Goal: Transaction & Acquisition: Purchase product/service

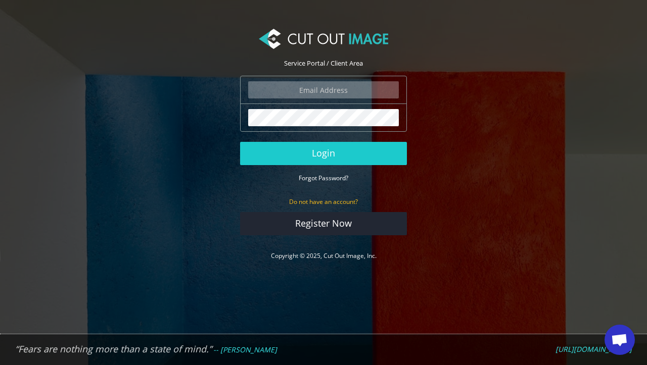
scroll to position [720, 0]
type input "admin@jamiegale.net"
click at [323, 153] on button "Login" at bounding box center [323, 153] width 167 height 23
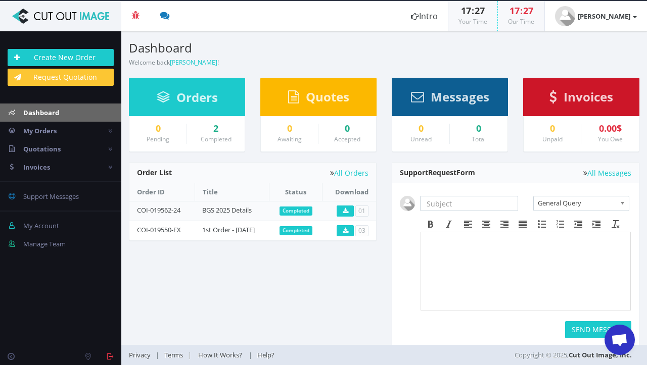
scroll to position [720, 0]
click at [75, 55] on link "Create New Order" at bounding box center [61, 57] width 106 height 17
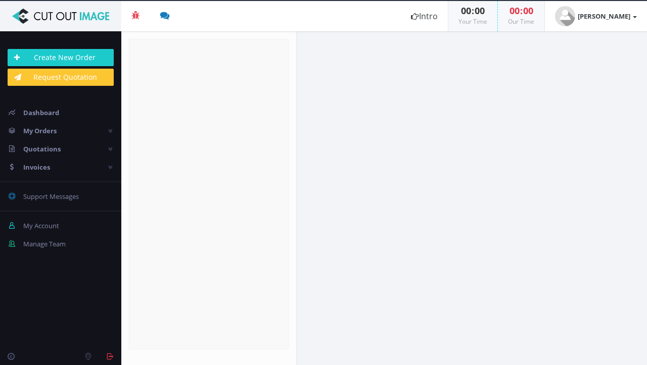
radio input "true"
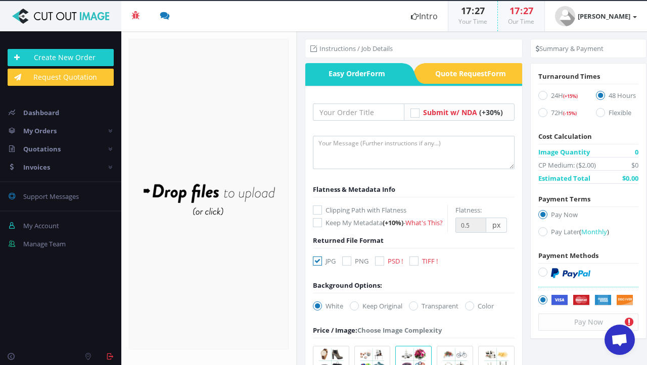
scroll to position [720, 0]
click at [538, 95] on icon at bounding box center [542, 95] width 9 height 9
click at [540, 95] on input "24H (+15%)" at bounding box center [543, 95] width 7 height 7
radio input "true"
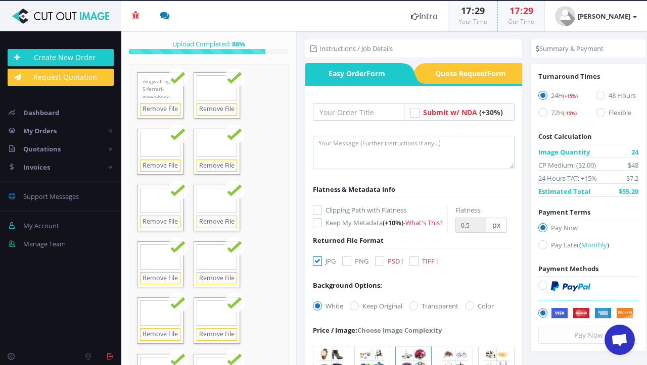
scroll to position [0, 0]
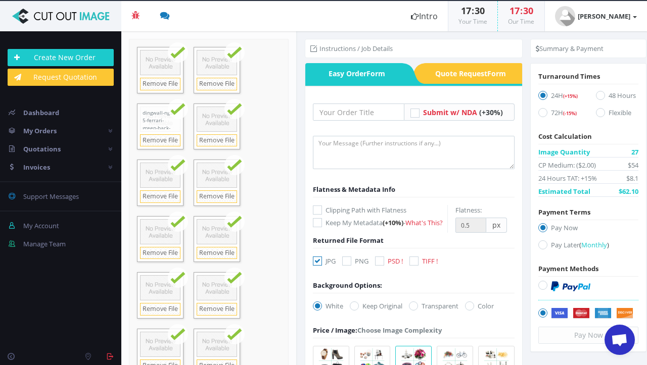
click at [164, 124] on div at bounding box center [159, 118] width 45 height 28
click at [572, 53] on li "Summary & Payment" at bounding box center [569, 48] width 68 height 10
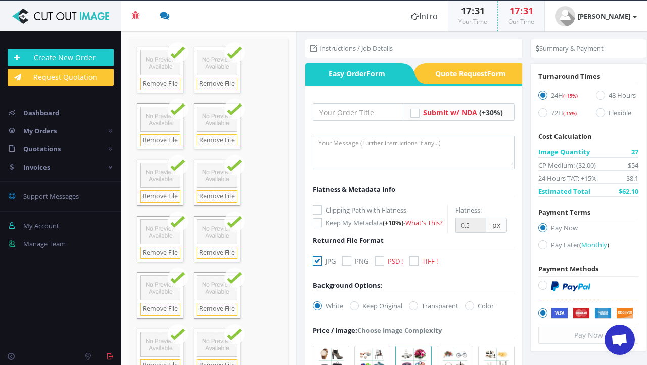
click at [557, 42] on ul "Summary & Payment" at bounding box center [588, 48] width 116 height 19
click at [68, 56] on link "Create New Order" at bounding box center [61, 57] width 106 height 17
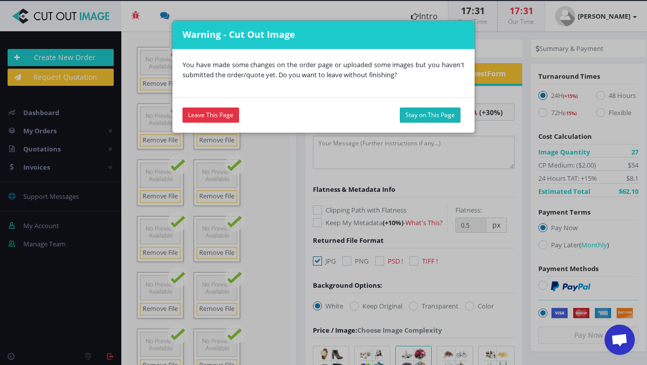
click at [417, 113] on button "Stay on This Page" at bounding box center [430, 115] width 61 height 15
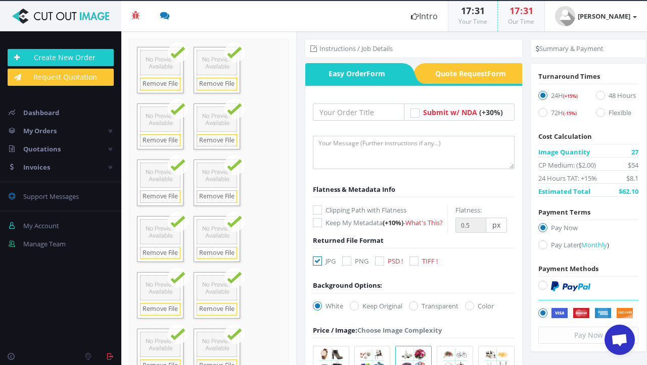
click at [297, 141] on aside "Instructions / Job Details Easy Order Form Form" at bounding box center [472, 198] width 350 height 334
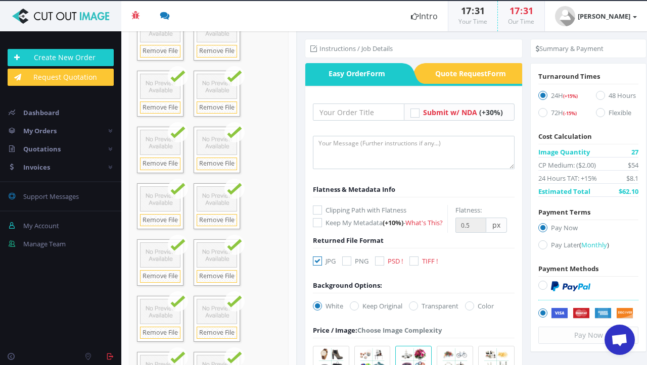
scroll to position [388, 0]
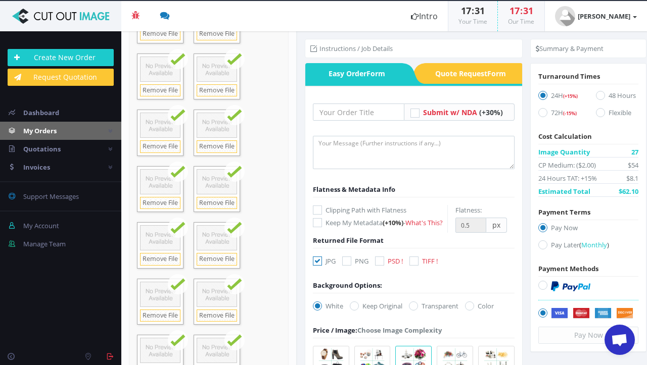
click at [44, 129] on span "My Orders" at bounding box center [39, 130] width 33 height 9
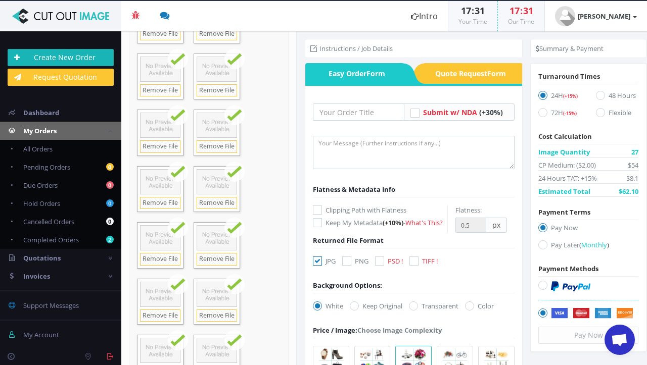
click at [66, 58] on link "Create New Order" at bounding box center [61, 57] width 106 height 17
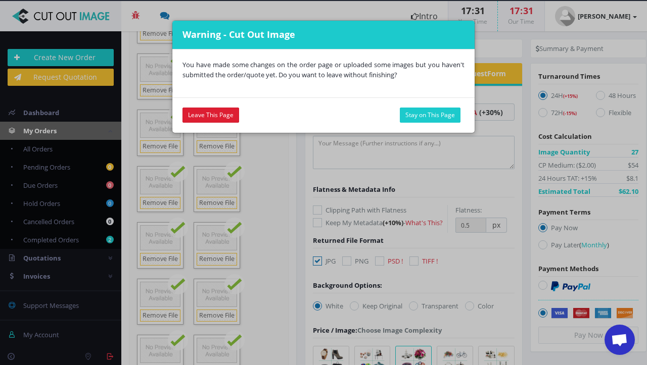
click at [219, 119] on link "Leave This Page" at bounding box center [210, 115] width 57 height 15
click at [216, 112] on link "Leave This Page" at bounding box center [210, 115] width 57 height 15
click at [202, 112] on link "Leave This Page" at bounding box center [210, 115] width 57 height 15
click at [355, 192] on div "Warning - Cut Out Image You have made some changes on the order page or uploade…" at bounding box center [323, 182] width 647 height 365
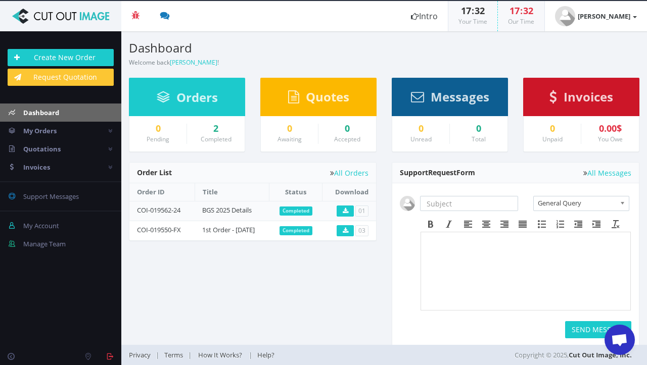
scroll to position [720, 0]
click at [72, 54] on link "Create New Order" at bounding box center [61, 57] width 106 height 17
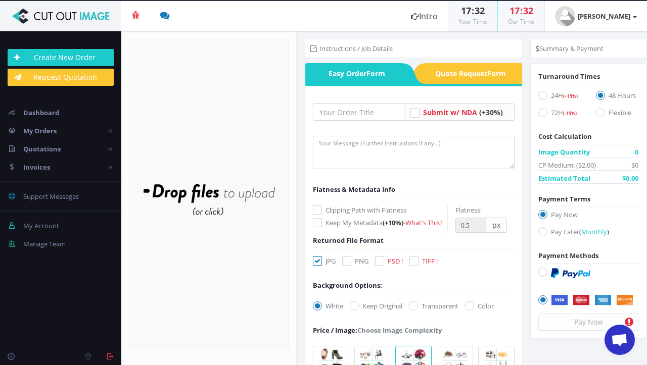
scroll to position [720, 0]
click at [385, 115] on input "text" at bounding box center [359, 112] width 92 height 17
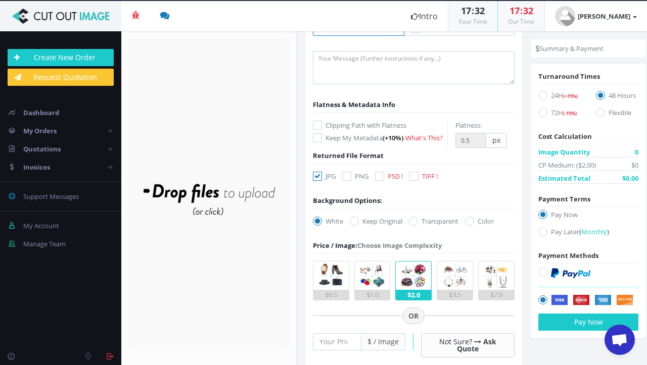
scroll to position [87, 0]
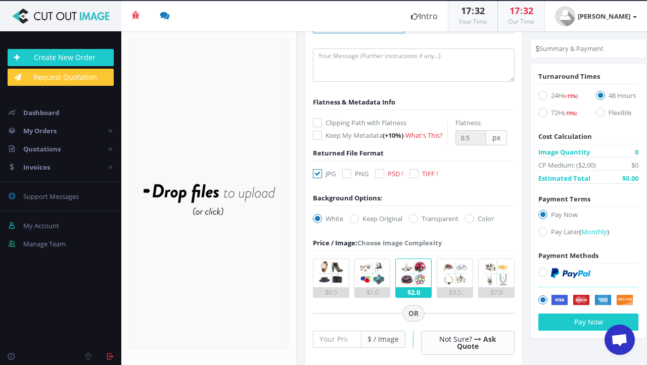
type input "BGS 2nd Shots"
click at [380, 178] on icon at bounding box center [379, 173] width 9 height 9
click at [380, 177] on input "PSD !" at bounding box center [380, 174] width 7 height 7
checkbox input "true"
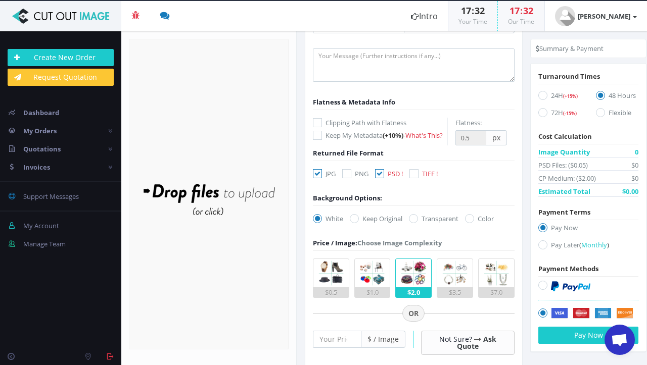
click at [348, 178] on icon at bounding box center [346, 173] width 9 height 9
click at [348, 177] on input "PNG" at bounding box center [348, 174] width 7 height 7
checkbox input "true"
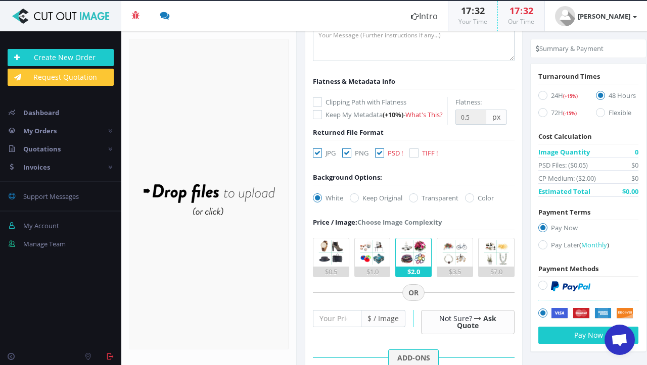
scroll to position [109, 0]
click at [317, 157] on icon at bounding box center [317, 152] width 9 height 9
click at [317, 156] on input "JPG" at bounding box center [318, 153] width 7 height 7
checkbox input "false"
click at [379, 157] on icon at bounding box center [379, 152] width 9 height 9
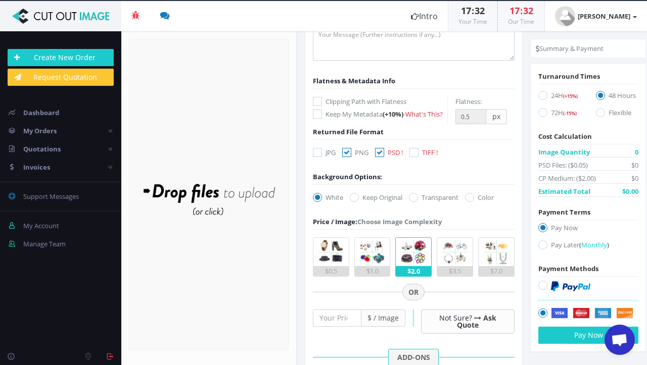
click at [379, 156] on input "PSD !" at bounding box center [380, 153] width 7 height 7
checkbox input "false"
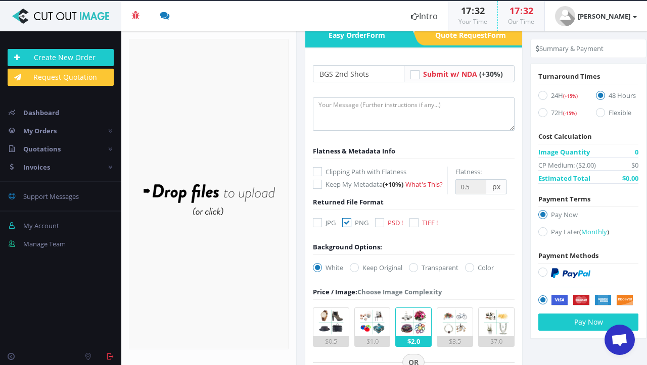
scroll to position [36, 0]
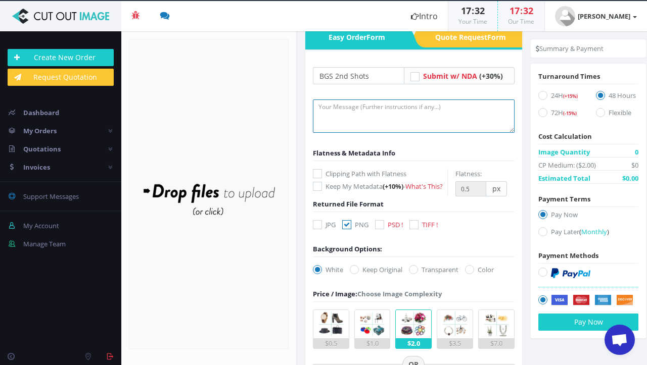
click at [352, 110] on textarea at bounding box center [414, 116] width 202 height 33
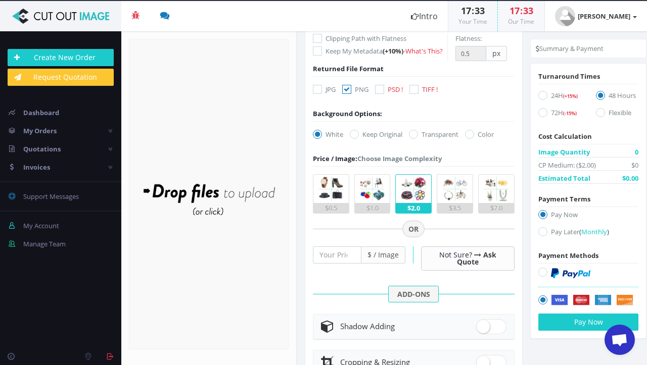
scroll to position [176, 0]
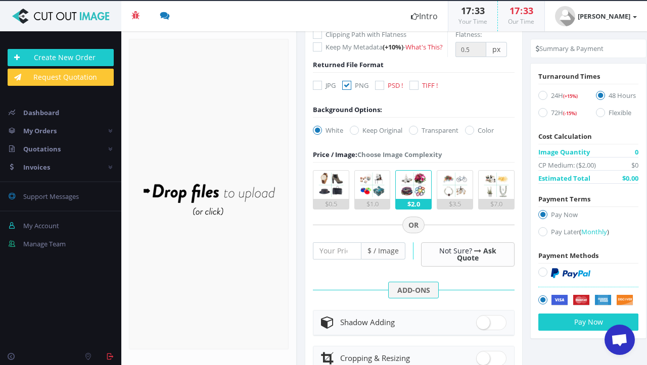
type textarea "Straighten PNG, no background, fishing line removed."
click at [416, 135] on icon at bounding box center [413, 130] width 9 height 9
click at [416, 134] on input "Transparent" at bounding box center [414, 130] width 7 height 7
radio input "true"
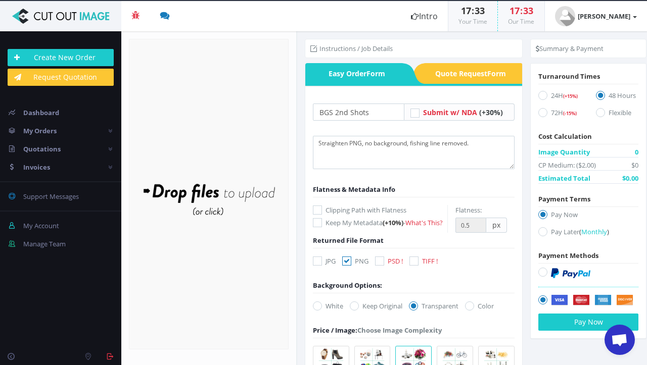
scroll to position [0, 0]
click at [208, 200] on div "Drop files here to upload" at bounding box center [209, 194] width 216 height 62
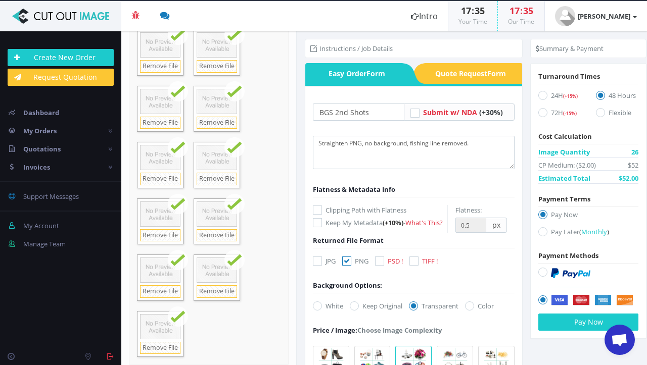
scroll to position [495, 0]
click at [539, 96] on icon at bounding box center [542, 95] width 9 height 9
click at [540, 96] on input "24H (+15%)" at bounding box center [543, 95] width 7 height 7
radio input "true"
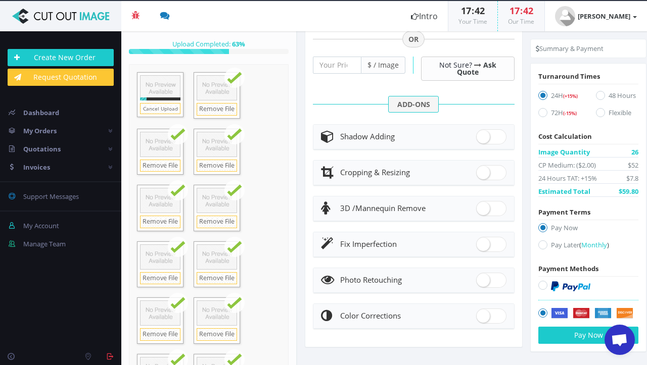
scroll to position [371, 0]
click at [571, 337] on button "Pay Now" at bounding box center [588, 335] width 100 height 17
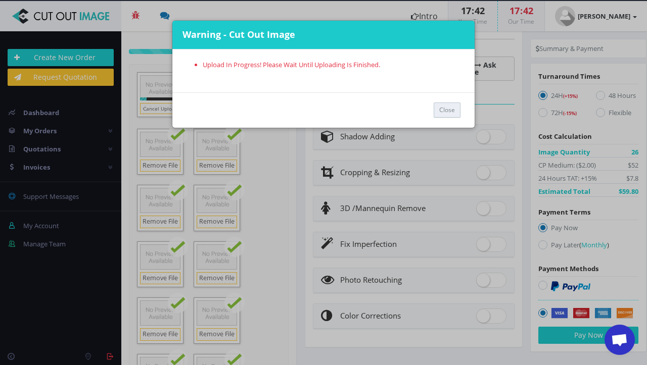
click at [440, 110] on button "Close" at bounding box center [446, 110] width 27 height 15
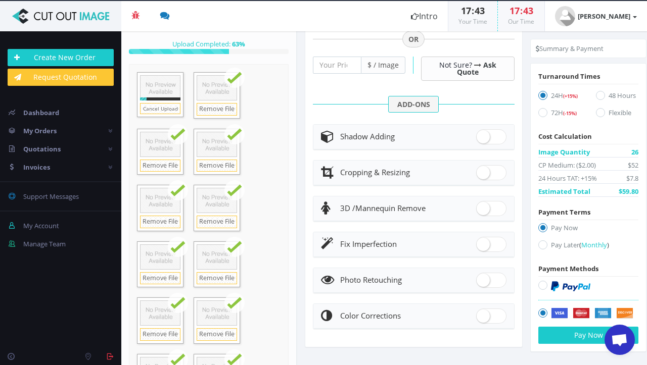
click at [163, 88] on div at bounding box center [159, 87] width 45 height 28
click at [175, 106] on link "Cancel Upload" at bounding box center [160, 108] width 40 height 11
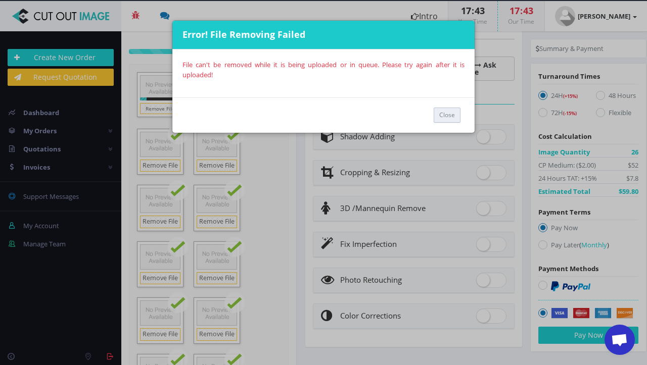
click at [440, 117] on button "Close" at bounding box center [446, 115] width 27 height 15
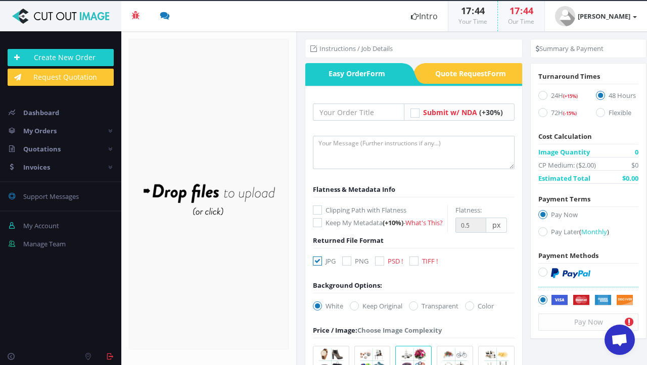
scroll to position [720, 0]
click at [383, 142] on textarea at bounding box center [414, 152] width 202 height 33
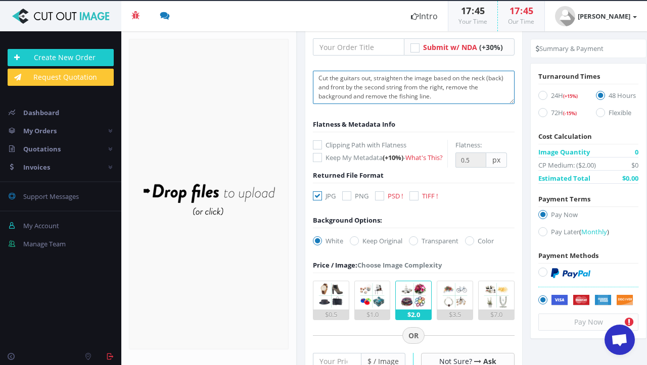
scroll to position [71, 0]
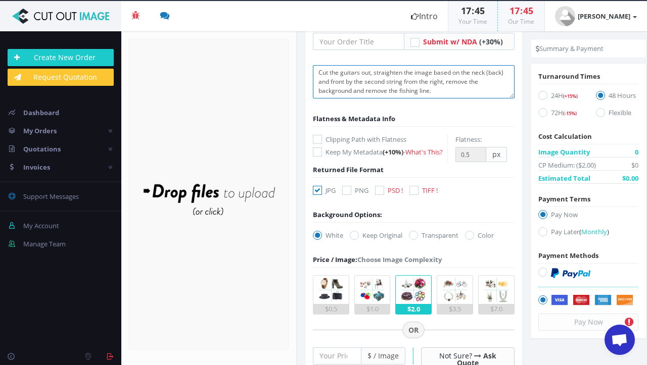
type textarea "Cut the guitars out, straighten the image based on the neck (back) and front by…"
click at [318, 195] on icon at bounding box center [317, 190] width 9 height 9
click at [318, 194] on input "JPG" at bounding box center [318, 190] width 7 height 7
checkbox input "false"
click at [350, 195] on icon at bounding box center [346, 190] width 9 height 9
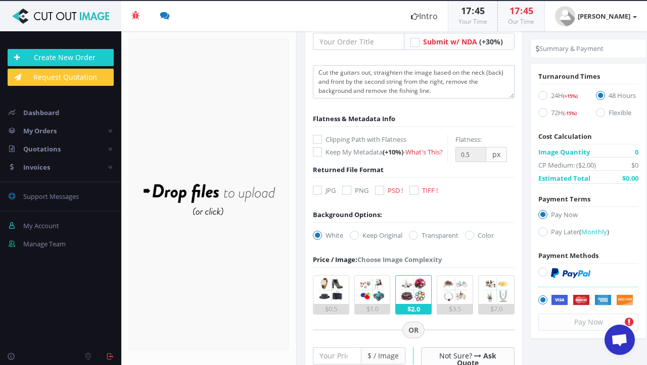
click at [350, 194] on input "PNG" at bounding box center [348, 190] width 7 height 7
checkbox input "true"
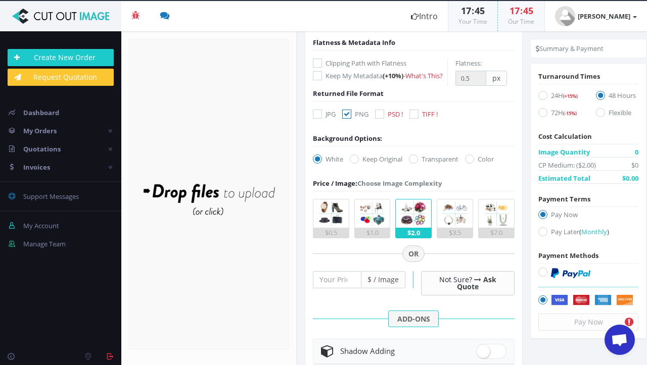
click at [418, 164] on icon at bounding box center [413, 159] width 9 height 9
click at [418, 163] on input "Transparent" at bounding box center [414, 159] width 7 height 7
radio input "true"
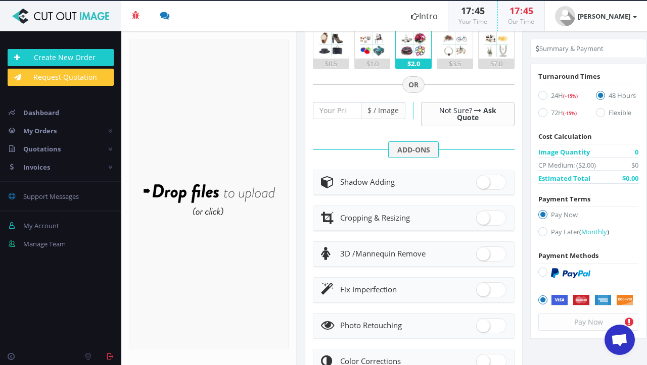
scroll to position [317, 0]
click at [539, 94] on icon at bounding box center [542, 95] width 9 height 9
click at [540, 94] on input "24H (+15%)" at bounding box center [543, 95] width 7 height 7
radio input "true"
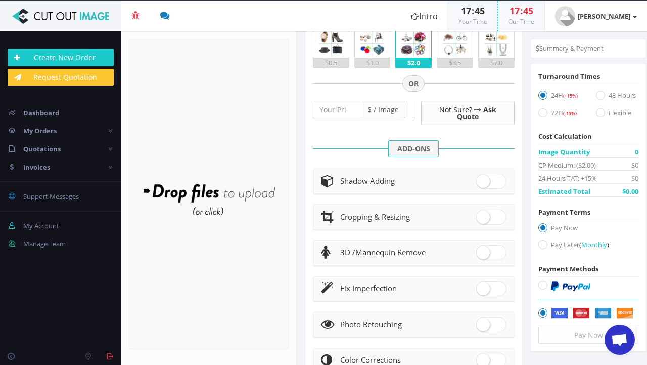
click at [221, 121] on form "Drop files here to upload" at bounding box center [209, 194] width 160 height 311
click at [222, 131] on form "Drop files here to upload" at bounding box center [209, 194] width 160 height 311
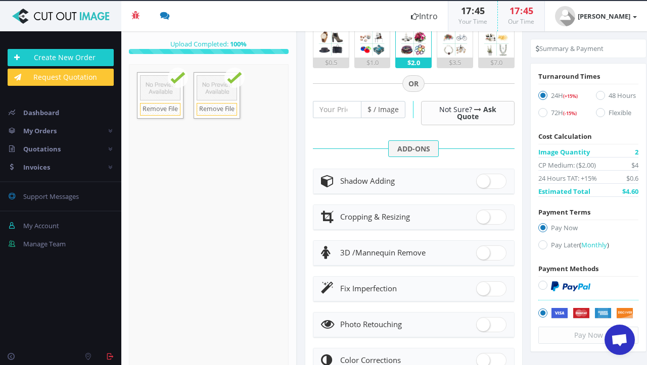
click at [237, 166] on form "Drop files here to upload 28.2 MB dingwall-ng3-5-ferrari-green-back-east.CR2 Ch…" at bounding box center [209, 219] width 160 height 311
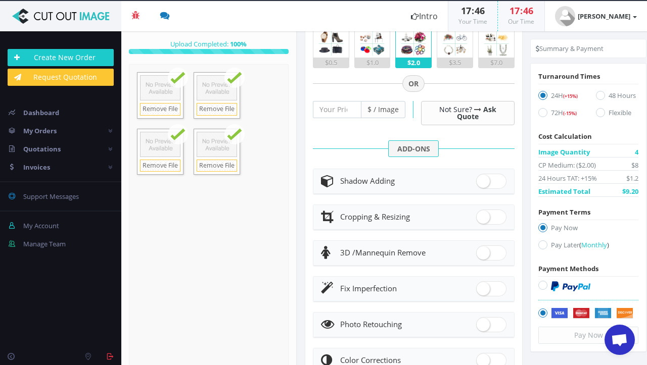
click at [205, 236] on div "Drop files here to upload" at bounding box center [209, 219] width 216 height 62
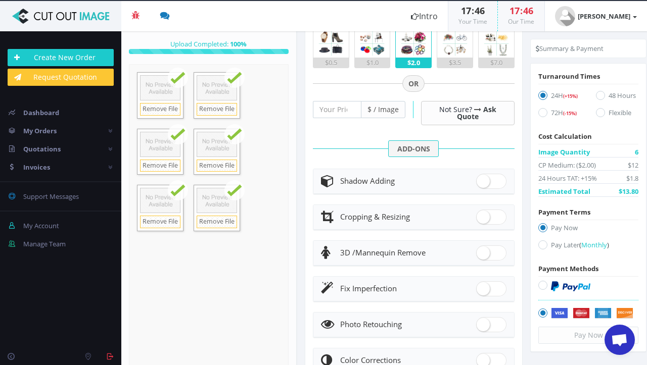
click at [261, 108] on form "Drop files here to upload 28.2 MB dingwall-ng3-5-ferrari-green-back-east.CR2 Ch…" at bounding box center [209, 219] width 160 height 311
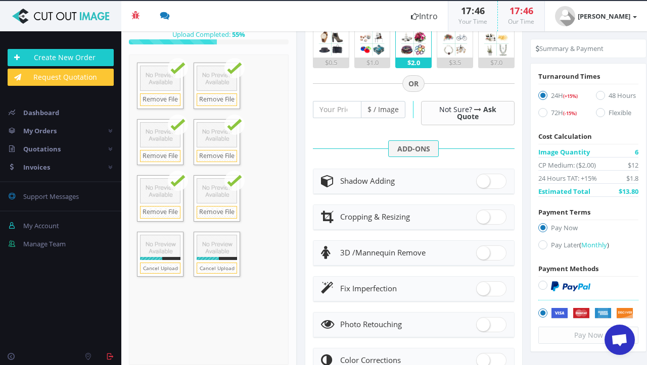
scroll to position [15, 0]
click at [258, 222] on div "Drop files here to upload" at bounding box center [209, 210] width 216 height 62
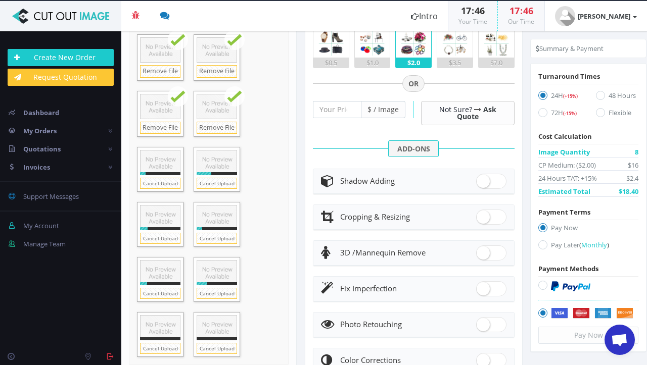
scroll to position [155, 0]
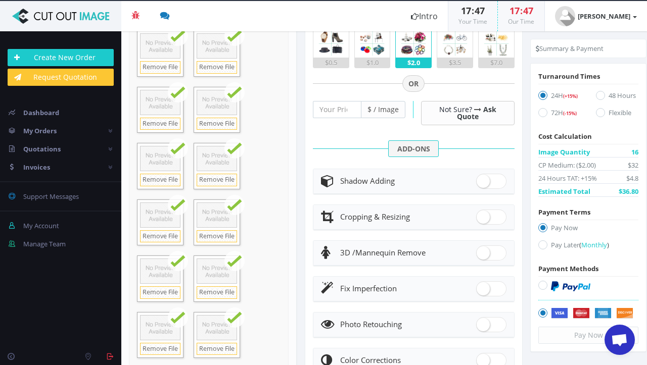
click at [262, 91] on form "Drop files here to upload 28.2 MB dingwall-ng3-5-ferrari-green-back-east.CR2 Ch…" at bounding box center [209, 138] width 160 height 457
click at [267, 111] on div "Drop files here to upload" at bounding box center [209, 108] width 216 height 62
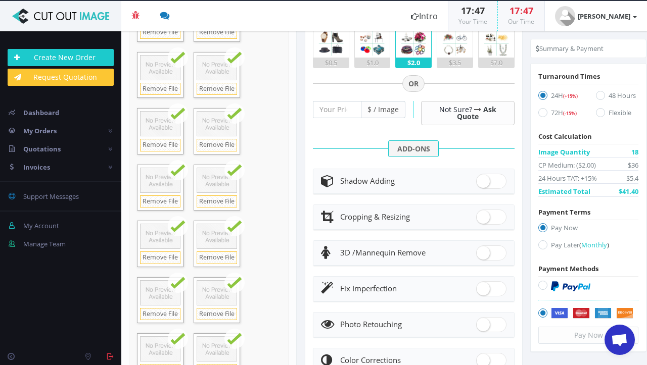
click at [253, 150] on div "Drop files here to upload" at bounding box center [209, 159] width 216 height 62
click at [271, 141] on form "Drop files here to upload 28.2 MB dingwall-ng3-5-ferrari-green-back-east.CR2 Ch…" at bounding box center [209, 187] width 160 height 624
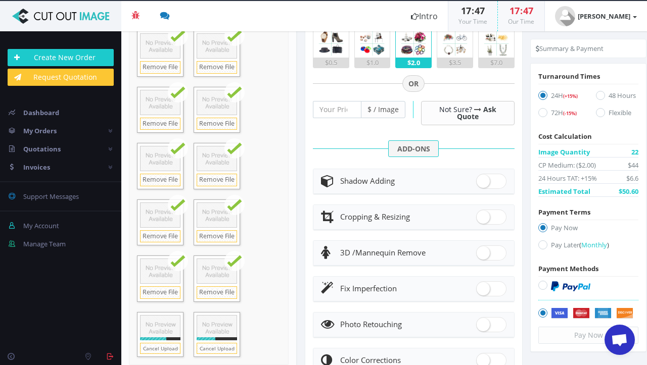
scroll to position [382, 0]
click at [261, 87] on form "Drop files here to upload 28.2 MB dingwall-ng3-5-ferrari-green-back-east.CR2 Ch…" at bounding box center [209, 24] width 160 height 682
click at [272, 293] on form "Drop files here to upload 28.2 MB dingwall-ng3-5-ferrari-green-back-east.CR2 Ch…" at bounding box center [209, 24] width 160 height 682
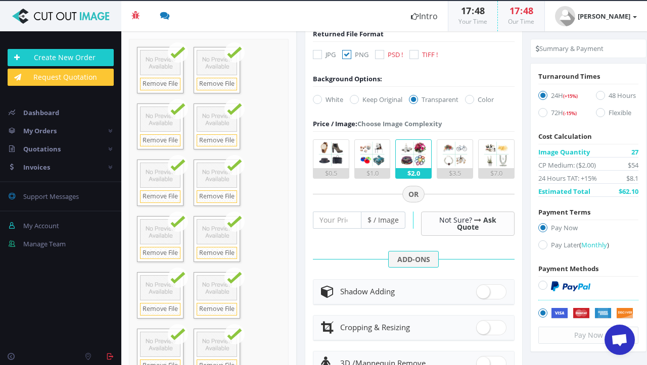
scroll to position [227, 0]
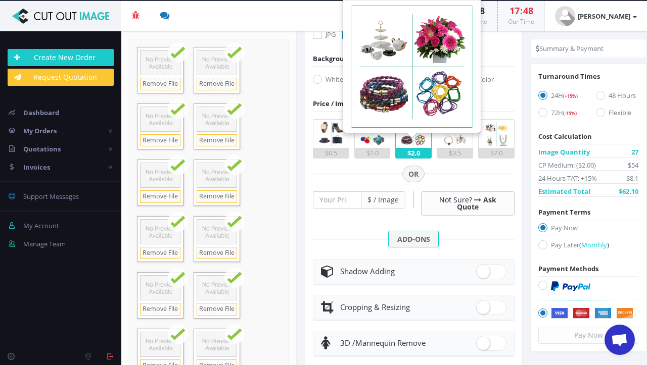
click at [403, 148] on img at bounding box center [413, 134] width 28 height 28
click at [0, 0] on input "$2.0" at bounding box center [0, 0] width 0 height 0
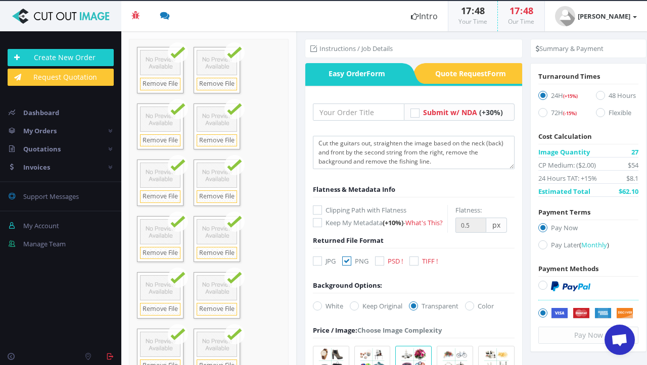
scroll to position [0, 0]
click at [540, 97] on icon at bounding box center [542, 95] width 9 height 9
click at [540, 97] on input "24H (+15%)" at bounding box center [543, 95] width 7 height 7
click at [598, 94] on icon at bounding box center [600, 95] width 9 height 9
click at [598, 94] on input "48 Hours" at bounding box center [601, 95] width 7 height 7
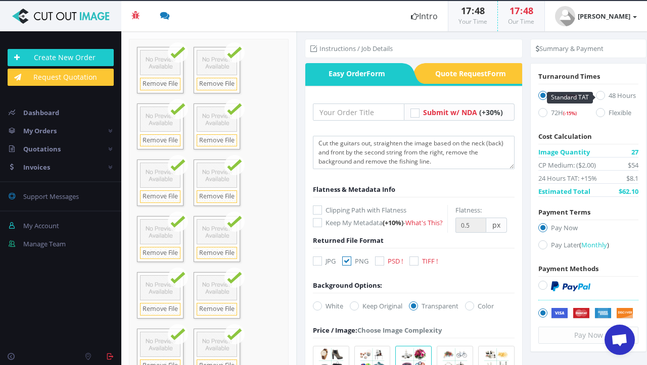
radio input "true"
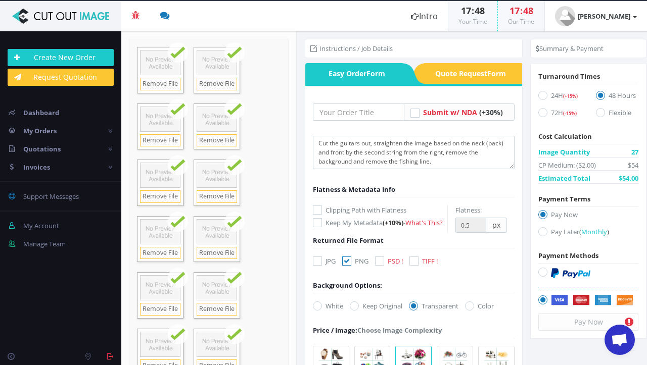
click at [538, 97] on icon at bounding box center [542, 95] width 9 height 9
click at [540, 97] on input "24H (+15%)" at bounding box center [543, 95] width 7 height 7
radio input "true"
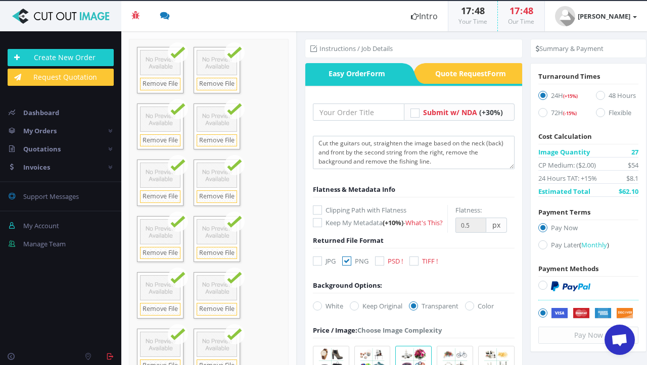
click at [539, 245] on icon at bounding box center [542, 244] width 9 height 9
click at [540, 245] on input "Pay Later ( Monthly )" at bounding box center [543, 245] width 7 height 7
radio input "true"
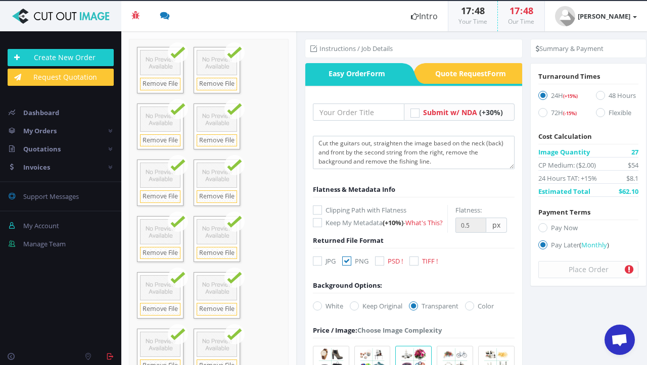
click at [543, 229] on icon at bounding box center [542, 227] width 9 height 9
click at [543, 229] on input "Pay Now" at bounding box center [543, 228] width 7 height 7
radio input "true"
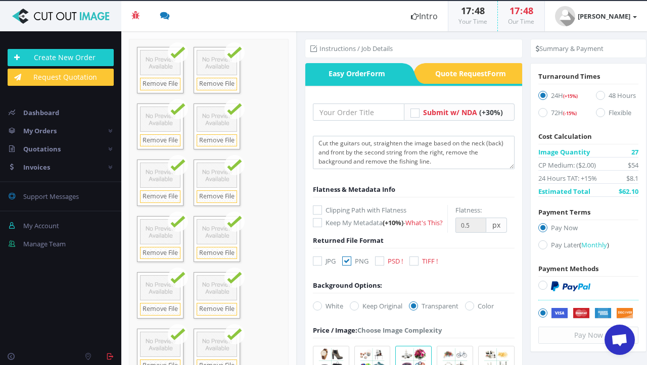
click at [345, 47] on li "Instructions / Job Details" at bounding box center [351, 48] width 82 height 10
click at [349, 111] on input "text" at bounding box center [359, 112] width 92 height 17
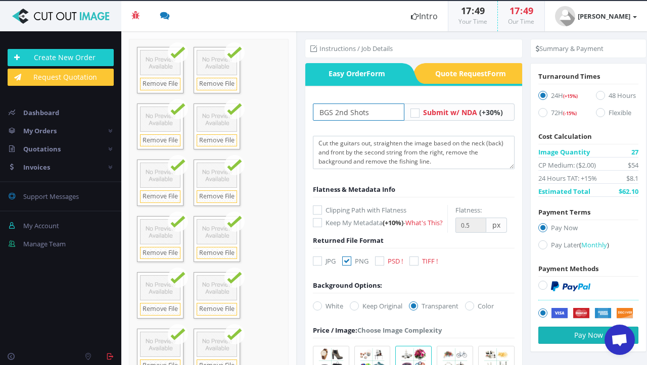
type input "BGS 2nd Shots"
click at [559, 333] on button "Pay Now" at bounding box center [588, 335] width 100 height 17
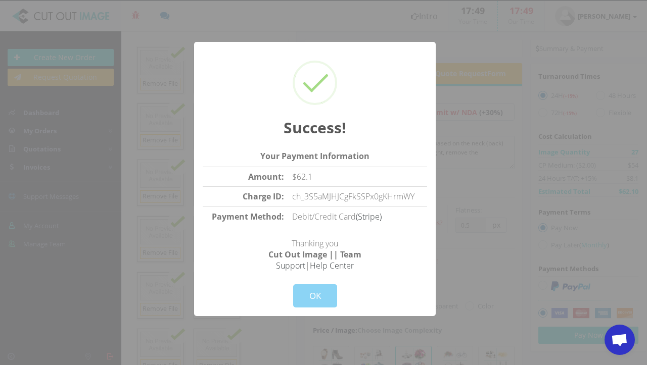
click at [314, 282] on div "OK" at bounding box center [314, 289] width 49 height 36
click at [316, 296] on button "OK" at bounding box center [315, 295] width 44 height 23
